Goal: Transaction & Acquisition: Purchase product/service

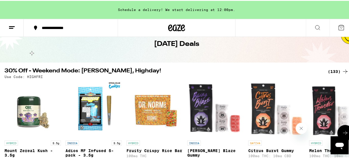
scroll to position [75, 0]
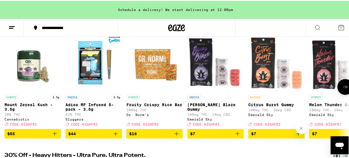
click at [343, 86] on icon at bounding box center [345, 86] width 7 height 7
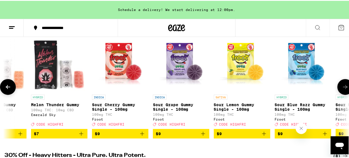
click at [343, 86] on icon at bounding box center [345, 86] width 7 height 7
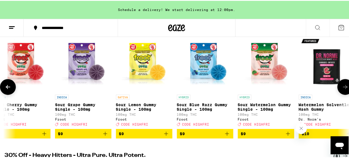
scroll to position [0, 461]
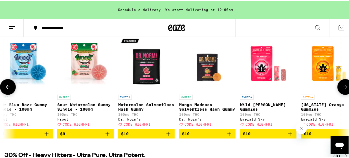
click at [343, 86] on icon at bounding box center [345, 86] width 7 height 7
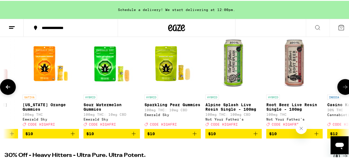
click at [343, 86] on icon at bounding box center [345, 86] width 7 height 7
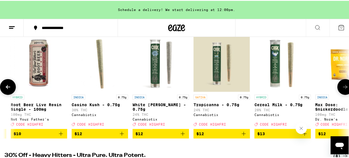
scroll to position [0, 1114]
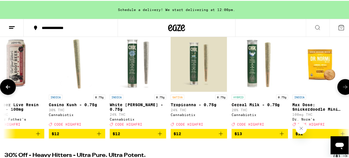
click at [343, 86] on icon at bounding box center [345, 86] width 7 height 7
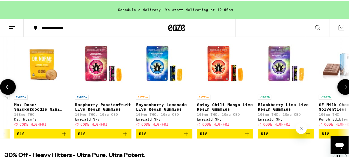
click at [343, 86] on icon at bounding box center [345, 86] width 7 height 7
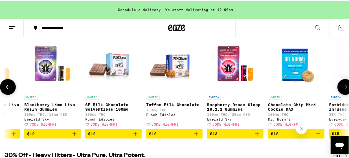
scroll to position [0, 1671]
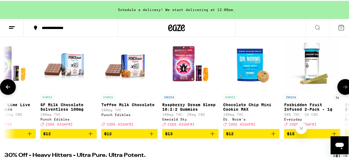
click at [343, 86] on icon at bounding box center [345, 86] width 7 height 7
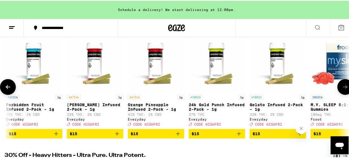
scroll to position [0, 1950]
click at [343, 86] on icon at bounding box center [345, 86] width 7 height 7
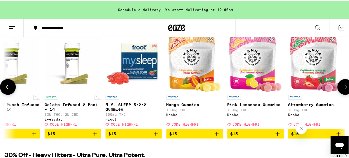
scroll to position [0, 2229]
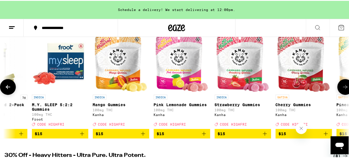
click at [343, 86] on icon at bounding box center [345, 86] width 7 height 7
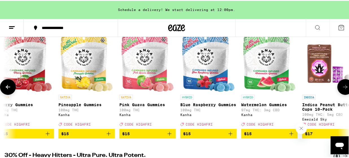
click at [343, 86] on icon at bounding box center [345, 86] width 7 height 7
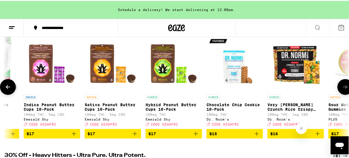
click at [343, 86] on icon at bounding box center [345, 86] width 7 height 7
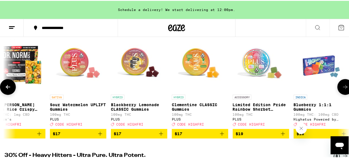
click at [343, 86] on icon at bounding box center [345, 86] width 7 height 7
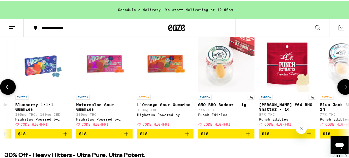
click at [343, 86] on icon at bounding box center [345, 86] width 7 height 7
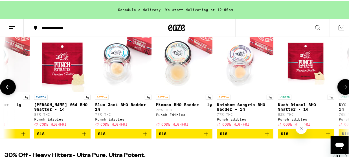
scroll to position [0, 3621]
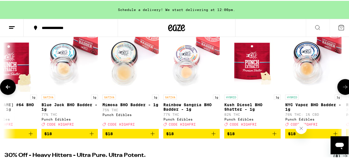
click at [343, 86] on icon at bounding box center [345, 86] width 7 height 7
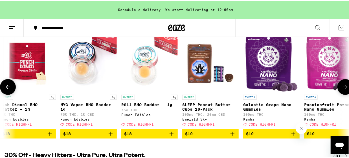
scroll to position [0, 3900]
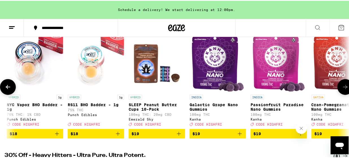
click at [342, 85] on icon at bounding box center [345, 86] width 7 height 7
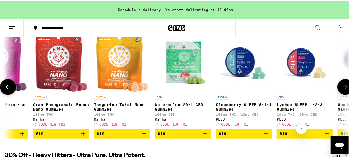
click at [342, 85] on icon at bounding box center [345, 86] width 7 height 7
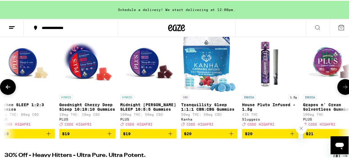
click at [342, 85] on icon at bounding box center [345, 86] width 7 height 7
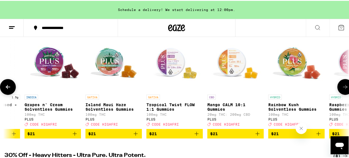
click at [342, 85] on icon at bounding box center [345, 86] width 7 height 7
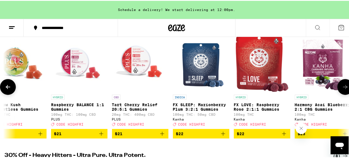
click at [342, 85] on icon at bounding box center [345, 86] width 7 height 7
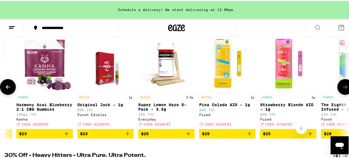
scroll to position [0, 5293]
click at [342, 85] on icon at bounding box center [345, 86] width 7 height 7
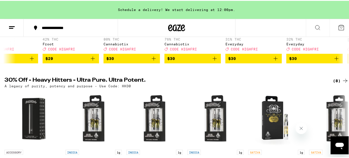
scroll to position [75, 0]
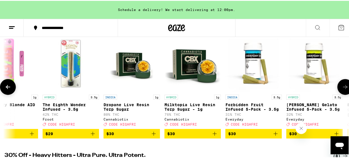
click at [256, 137] on span "$30" at bounding box center [253, 133] width 51 height 7
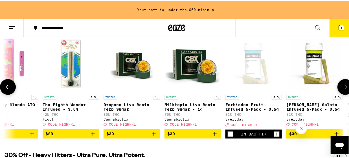
click at [301, 137] on span "$30" at bounding box center [314, 133] width 51 height 7
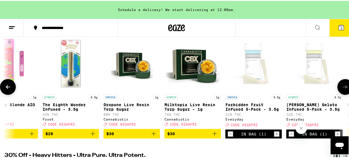
click at [342, 89] on icon at bounding box center [345, 86] width 7 height 7
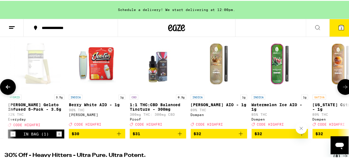
click at [342, 89] on icon at bounding box center [345, 86] width 7 height 7
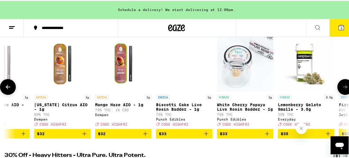
click at [342, 89] on icon at bounding box center [345, 86] width 7 height 7
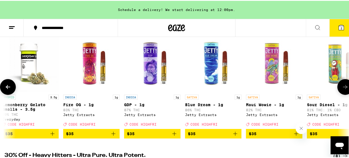
scroll to position [0, 6407]
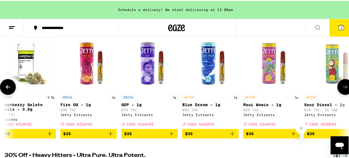
click at [342, 89] on icon at bounding box center [345, 86] width 7 height 7
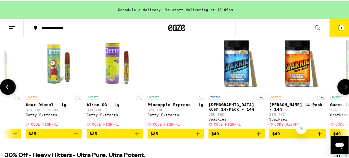
click at [342, 89] on icon at bounding box center [345, 86] width 7 height 7
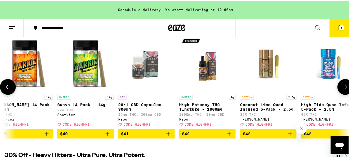
scroll to position [0, 6964]
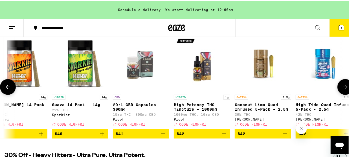
click at [342, 89] on icon at bounding box center [345, 86] width 7 height 7
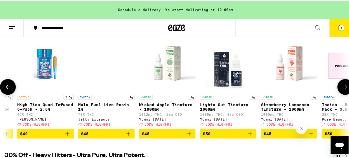
click at [342, 89] on icon at bounding box center [345, 86] width 7 height 7
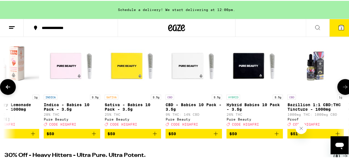
click at [342, 89] on icon at bounding box center [345, 86] width 7 height 7
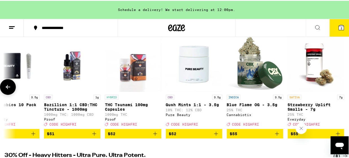
scroll to position [0, 7768]
click at [341, 89] on div at bounding box center [346, 86] width 16 height 16
click at [5, 88] on icon at bounding box center [8, 86] width 7 height 7
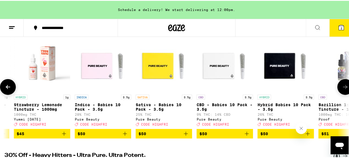
click at [5, 88] on icon at bounding box center [8, 86] width 7 height 7
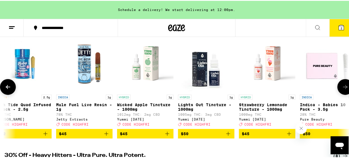
scroll to position [0, 7212]
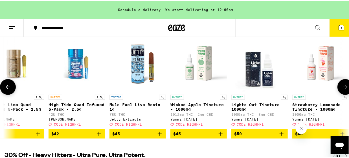
click at [5, 88] on icon at bounding box center [8, 86] width 7 height 7
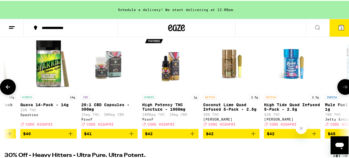
scroll to position [0, 6933]
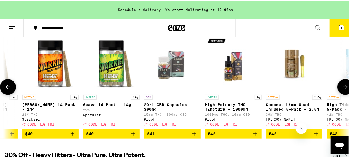
click at [5, 88] on icon at bounding box center [8, 86] width 7 height 7
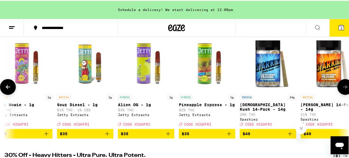
click at [5, 88] on icon at bounding box center [8, 86] width 7 height 7
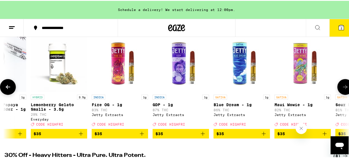
click at [5, 88] on icon at bounding box center [8, 86] width 7 height 7
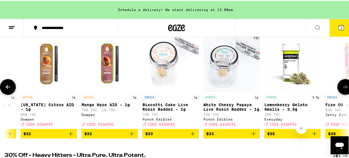
scroll to position [0, 6097]
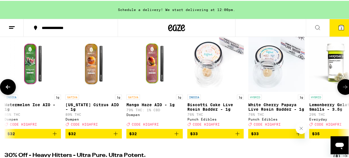
click at [8, 87] on icon at bounding box center [8, 86] width 7 height 7
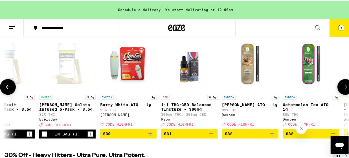
click at [8, 87] on icon at bounding box center [8, 86] width 7 height 7
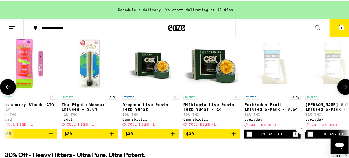
scroll to position [0, 5540]
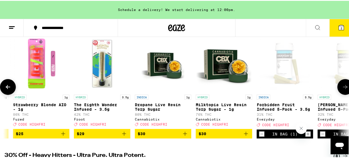
click at [8, 87] on icon at bounding box center [8, 86] width 7 height 7
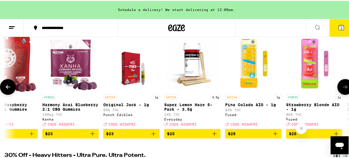
scroll to position [0, 5261]
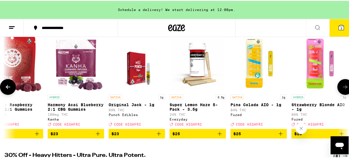
click at [8, 87] on icon at bounding box center [8, 86] width 7 height 7
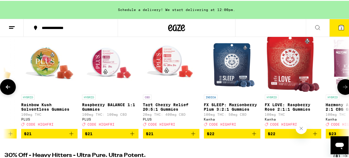
click at [8, 87] on icon at bounding box center [8, 86] width 7 height 7
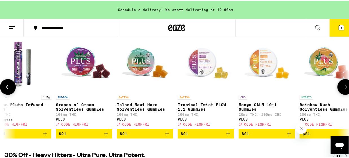
click at [8, 87] on icon at bounding box center [8, 86] width 7 height 7
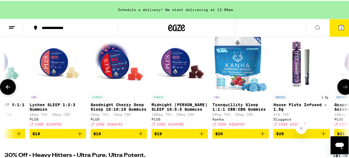
click at [8, 87] on icon at bounding box center [8, 86] width 7 height 7
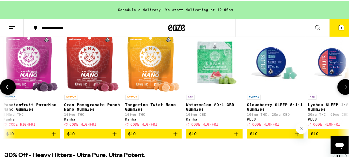
click at [8, 87] on icon at bounding box center [8, 86] width 7 height 7
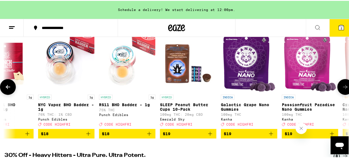
click at [8, 87] on icon at bounding box center [8, 86] width 7 height 7
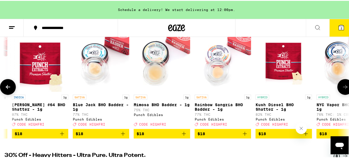
click at [8, 87] on icon at bounding box center [8, 86] width 7 height 7
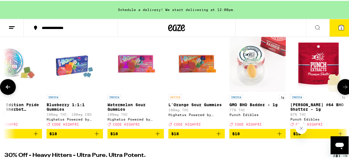
click at [8, 87] on icon at bounding box center [8, 86] width 7 height 7
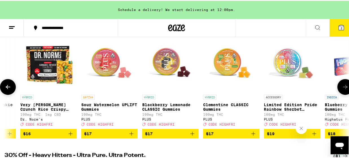
click at [8, 87] on icon at bounding box center [8, 86] width 7 height 7
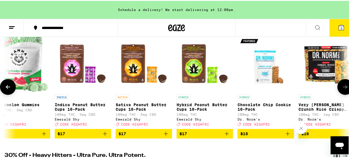
click at [8, 87] on icon at bounding box center [8, 86] width 7 height 7
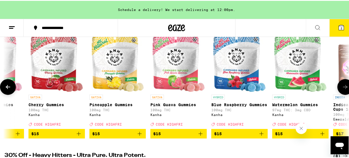
click at [8, 87] on icon at bounding box center [8, 86] width 7 height 7
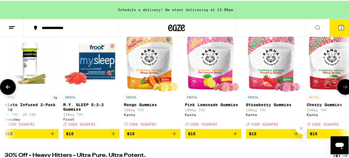
click at [8, 87] on icon at bounding box center [8, 86] width 7 height 7
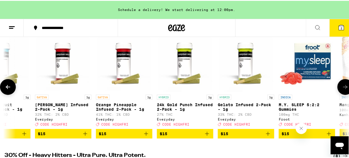
scroll to position [0, 1919]
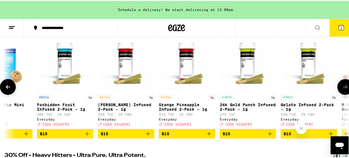
click at [7, 88] on icon at bounding box center [8, 86] width 5 height 4
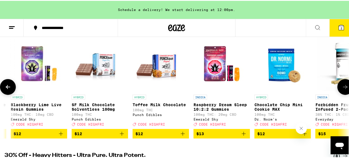
click at [7, 88] on icon at bounding box center [8, 86] width 5 height 4
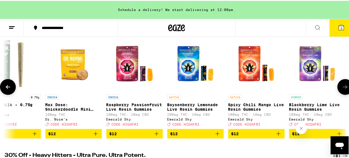
click at [7, 88] on icon at bounding box center [8, 86] width 5 height 4
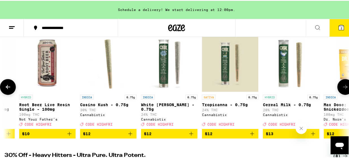
click at [7, 88] on icon at bounding box center [8, 86] width 5 height 4
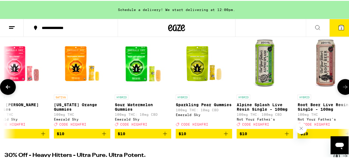
click at [7, 88] on icon at bounding box center [8, 86] width 5 height 4
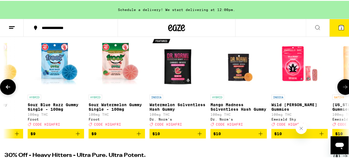
click at [7, 88] on icon at bounding box center [8, 86] width 5 height 4
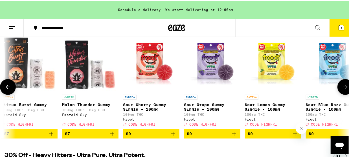
click at [7, 88] on icon at bounding box center [8, 86] width 5 height 4
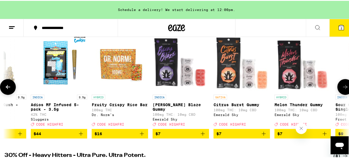
scroll to position [0, 0]
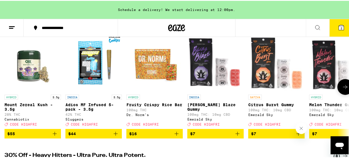
click at [7, 90] on div at bounding box center [8, 86] width 16 height 16
click at [343, 88] on icon at bounding box center [345, 86] width 5 height 4
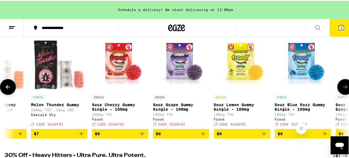
click at [343, 88] on icon at bounding box center [345, 86] width 5 height 4
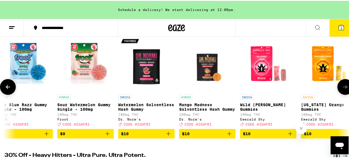
click at [342, 90] on icon at bounding box center [345, 86] width 7 height 7
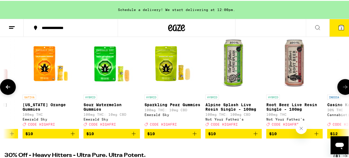
click at [342, 90] on icon at bounding box center [345, 86] width 7 height 7
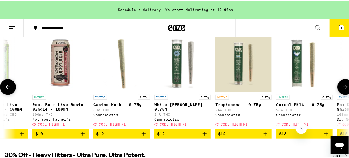
scroll to position [0, 1114]
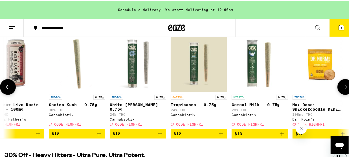
click at [342, 90] on icon at bounding box center [345, 86] width 7 height 7
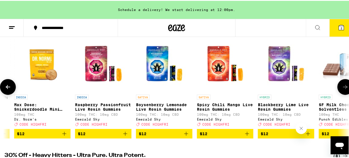
click at [342, 90] on icon at bounding box center [345, 86] width 7 height 7
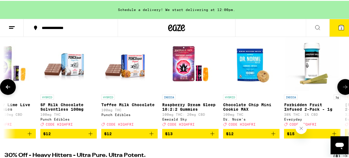
click at [342, 90] on icon at bounding box center [345, 86] width 7 height 7
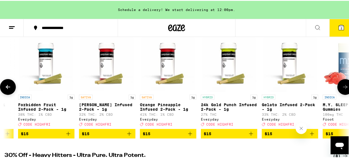
scroll to position [0, 1950]
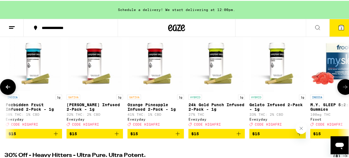
click at [143, 137] on span "$15" at bounding box center [155, 133] width 51 height 7
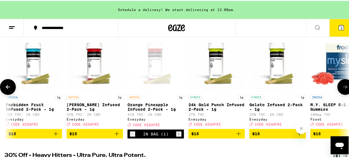
click at [342, 90] on icon at bounding box center [345, 86] width 7 height 7
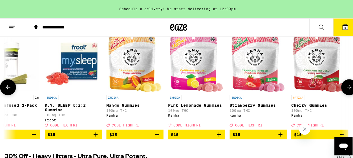
scroll to position [0, 2229]
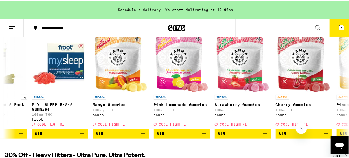
click at [336, 31] on button "3" at bounding box center [342, 27] width 24 height 18
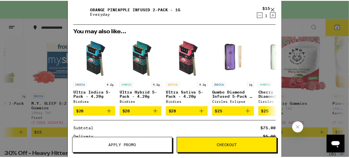
scroll to position [135, 0]
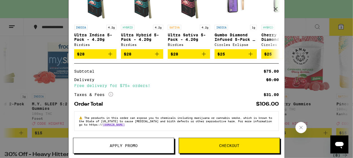
click at [91, 143] on button "Apply Promo" at bounding box center [123, 146] width 101 height 16
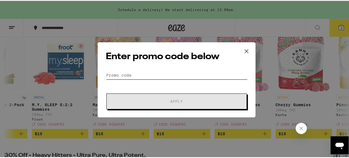
click at [114, 73] on input "Promo Code" at bounding box center [177, 74] width 142 height 8
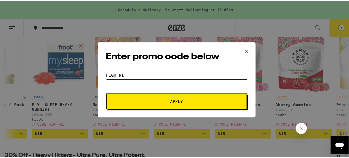
type input "highfri"
click at [179, 99] on span "Apply" at bounding box center [176, 101] width 13 height 4
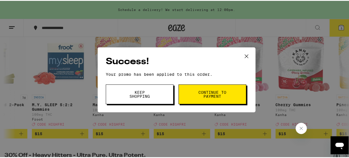
click at [212, 100] on button "Continue to payment" at bounding box center [213, 94] width 68 height 20
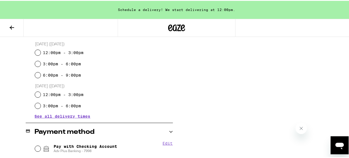
scroll to position [262, 0]
